Goal: Task Accomplishment & Management: Manage account settings

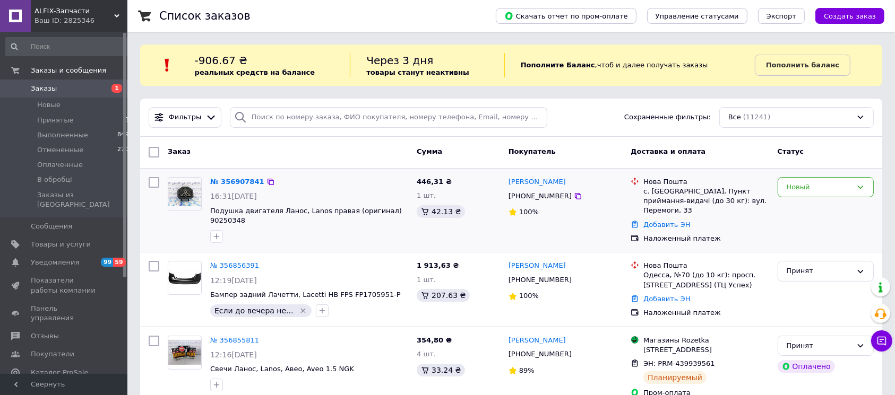
click at [551, 199] on div "[PHONE_NUMBER]" at bounding box center [539, 196] width 67 height 14
click at [552, 199] on div "[PHONE_NUMBER]" at bounding box center [539, 196] width 67 height 14
click at [551, 198] on div "[PHONE_NUMBER]" at bounding box center [539, 196] width 67 height 14
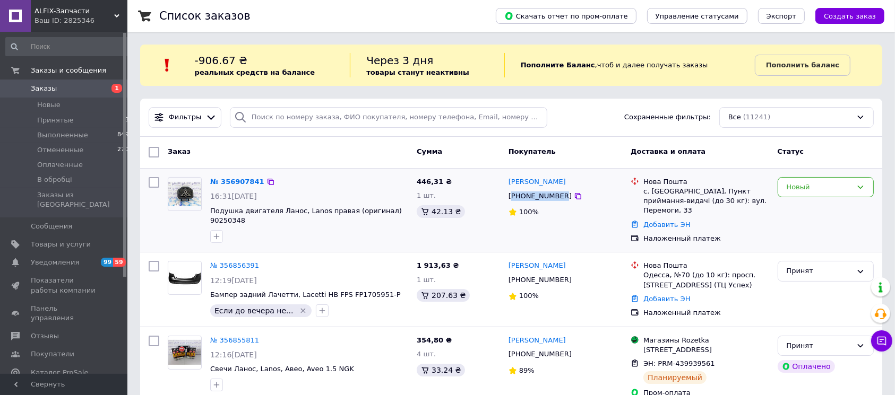
drag, startPoint x: 552, startPoint y: 198, endPoint x: 530, endPoint y: 198, distance: 22.3
click at [530, 198] on div "[PHONE_NUMBER]" at bounding box center [539, 196] width 67 height 14
drag, startPoint x: 553, startPoint y: 196, endPoint x: 520, endPoint y: 196, distance: 33.4
click at [520, 196] on div "[PHONE_NUMBER]" at bounding box center [539, 196] width 67 height 14
copy div "0636231741"
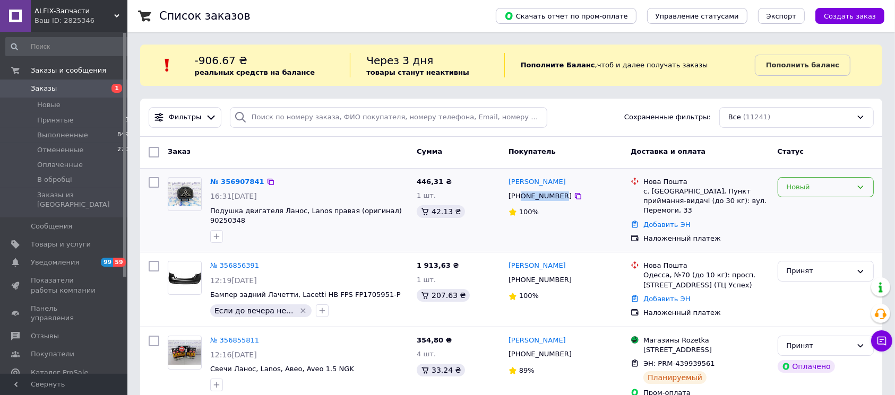
click at [823, 190] on div "Новый" at bounding box center [818, 187] width 65 height 11
click at [813, 210] on li "Принят" at bounding box center [825, 210] width 95 height 20
click at [43, 91] on span "Заказы" at bounding box center [44, 89] width 26 height 10
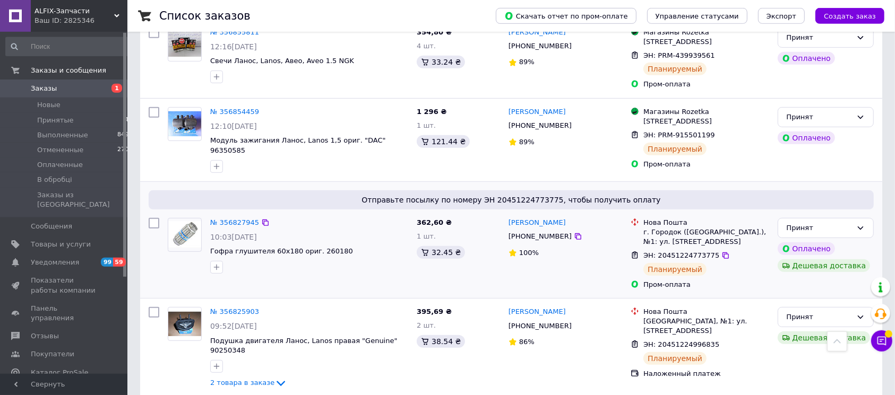
scroll to position [334, 0]
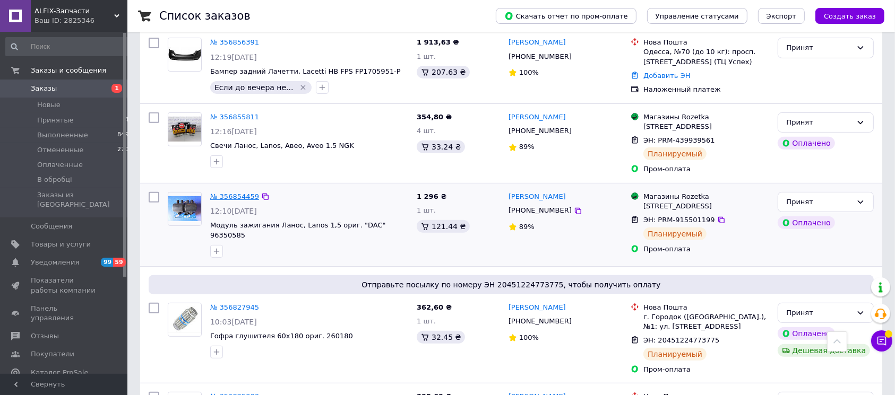
click at [239, 193] on link "№ 356854459" at bounding box center [234, 197] width 49 height 8
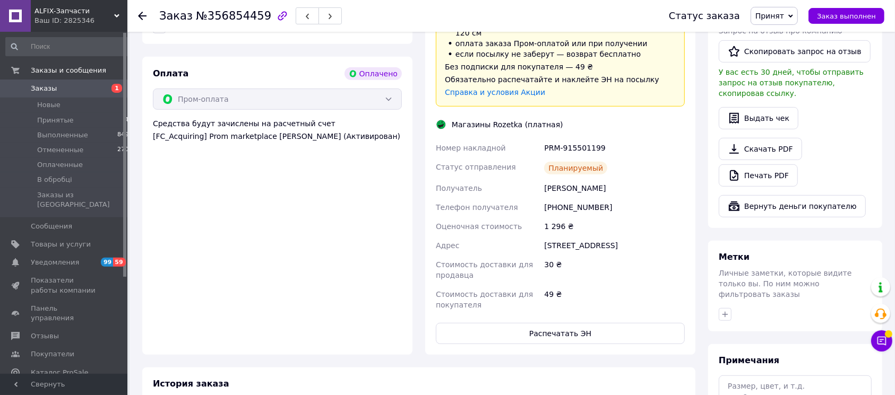
scroll to position [669, 0]
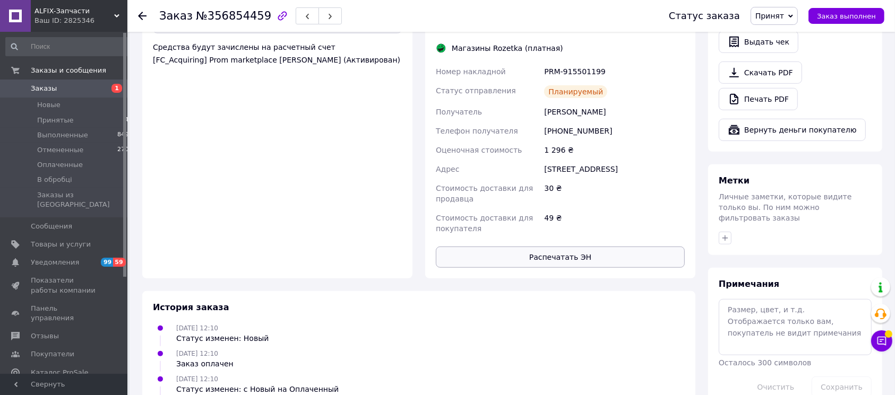
click at [568, 247] on button "Распечатать ЭН" at bounding box center [560, 257] width 249 height 21
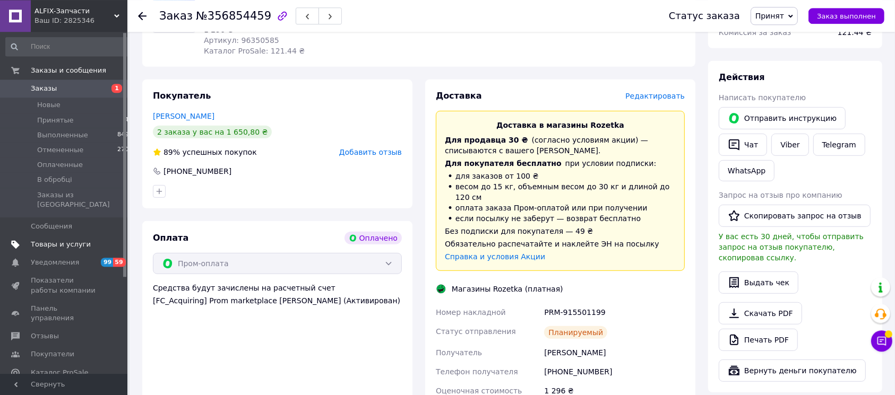
scroll to position [368, 0]
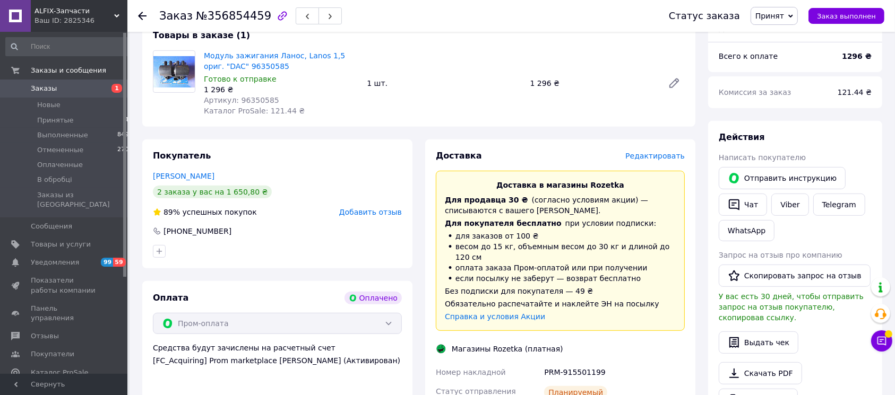
click at [35, 90] on span "Заказы" at bounding box center [44, 89] width 26 height 10
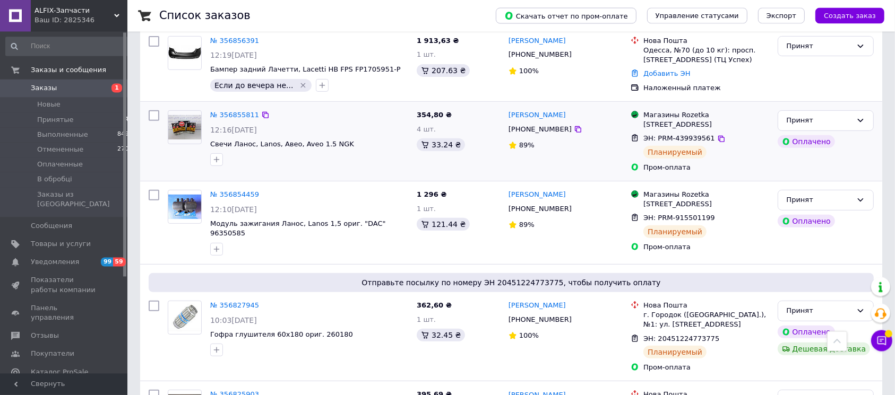
scroll to position [306, 0]
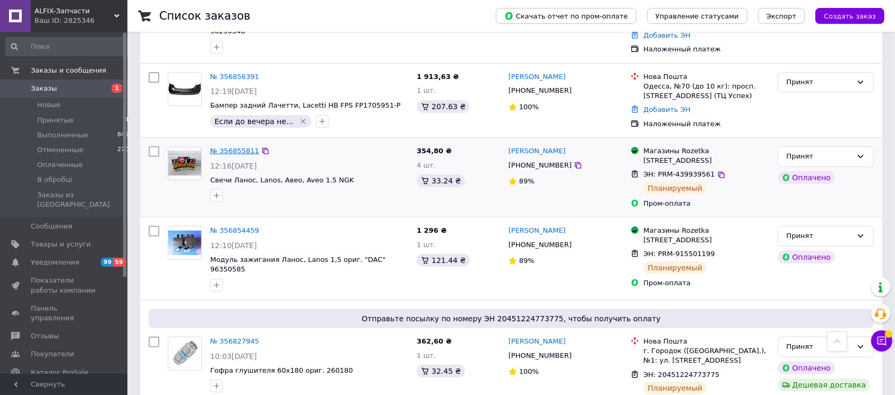
click at [226, 147] on link "№ 356855811" at bounding box center [234, 151] width 49 height 8
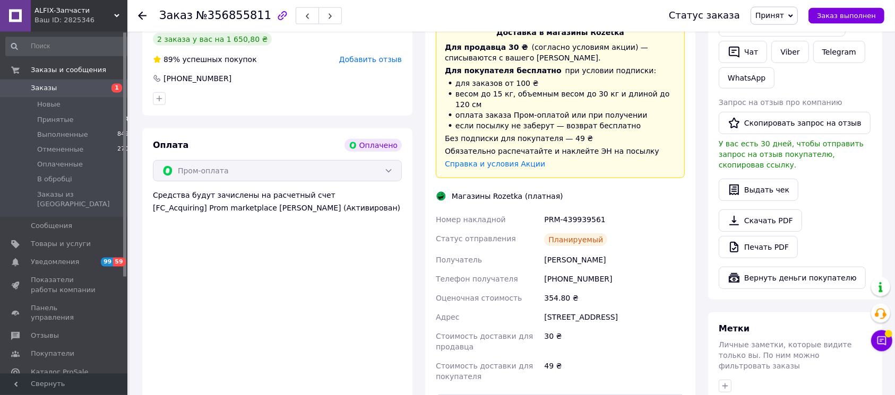
scroll to position [535, 0]
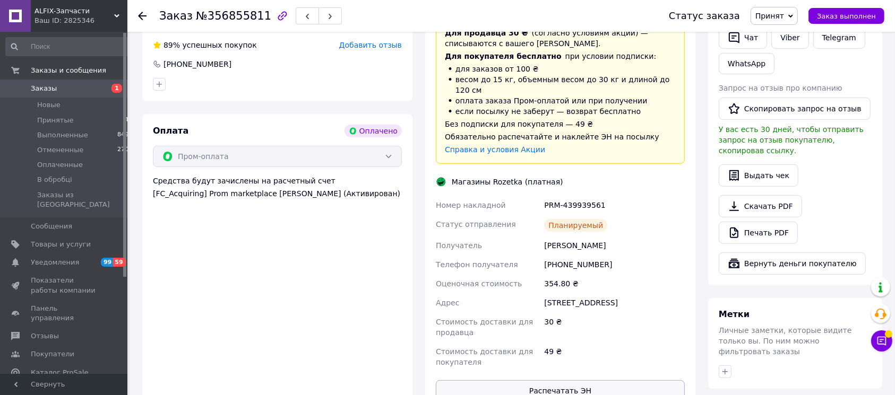
click at [560, 380] on button "Распечатать ЭН" at bounding box center [560, 390] width 249 height 21
